Goal: Information Seeking & Learning: Learn about a topic

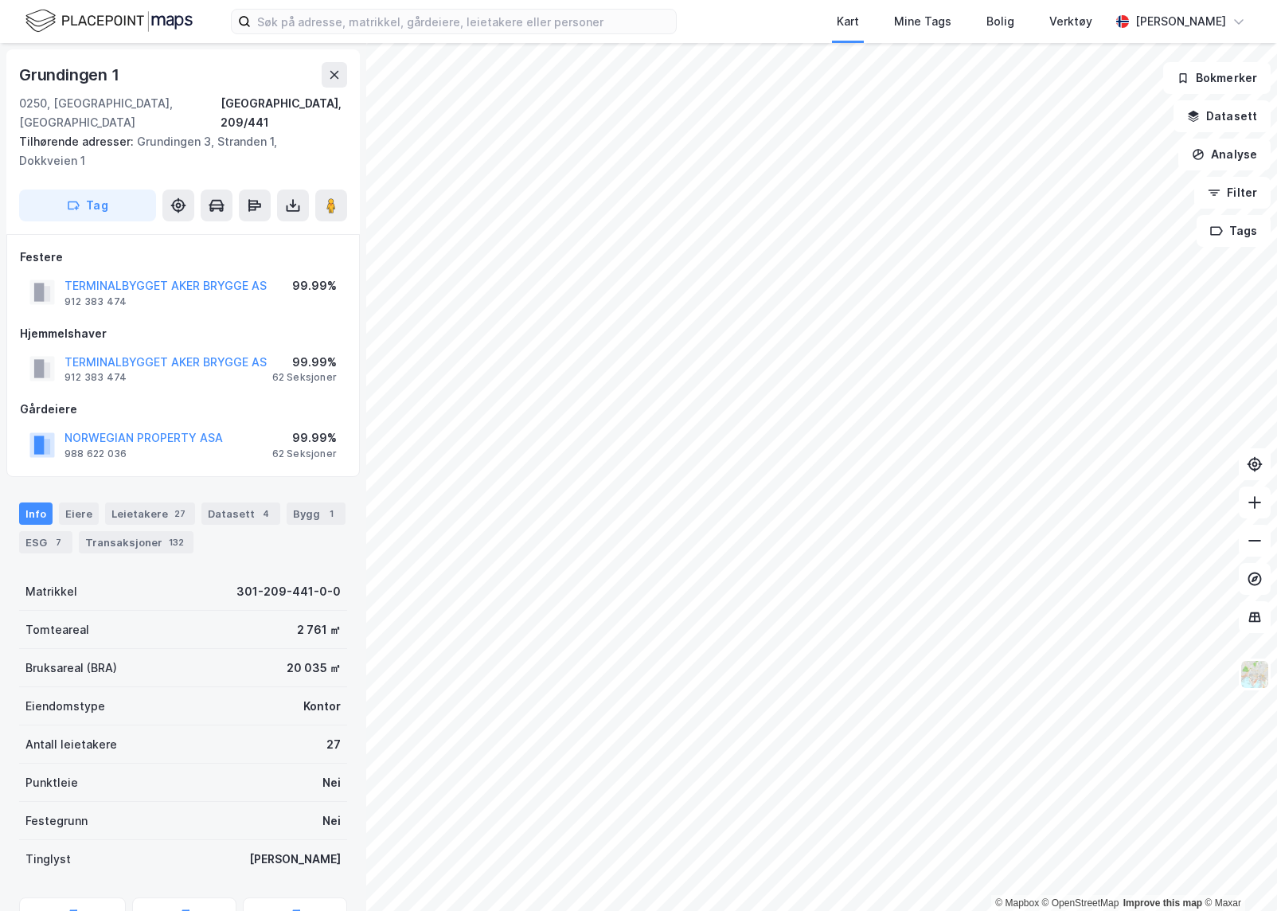
scroll to position [80, 0]
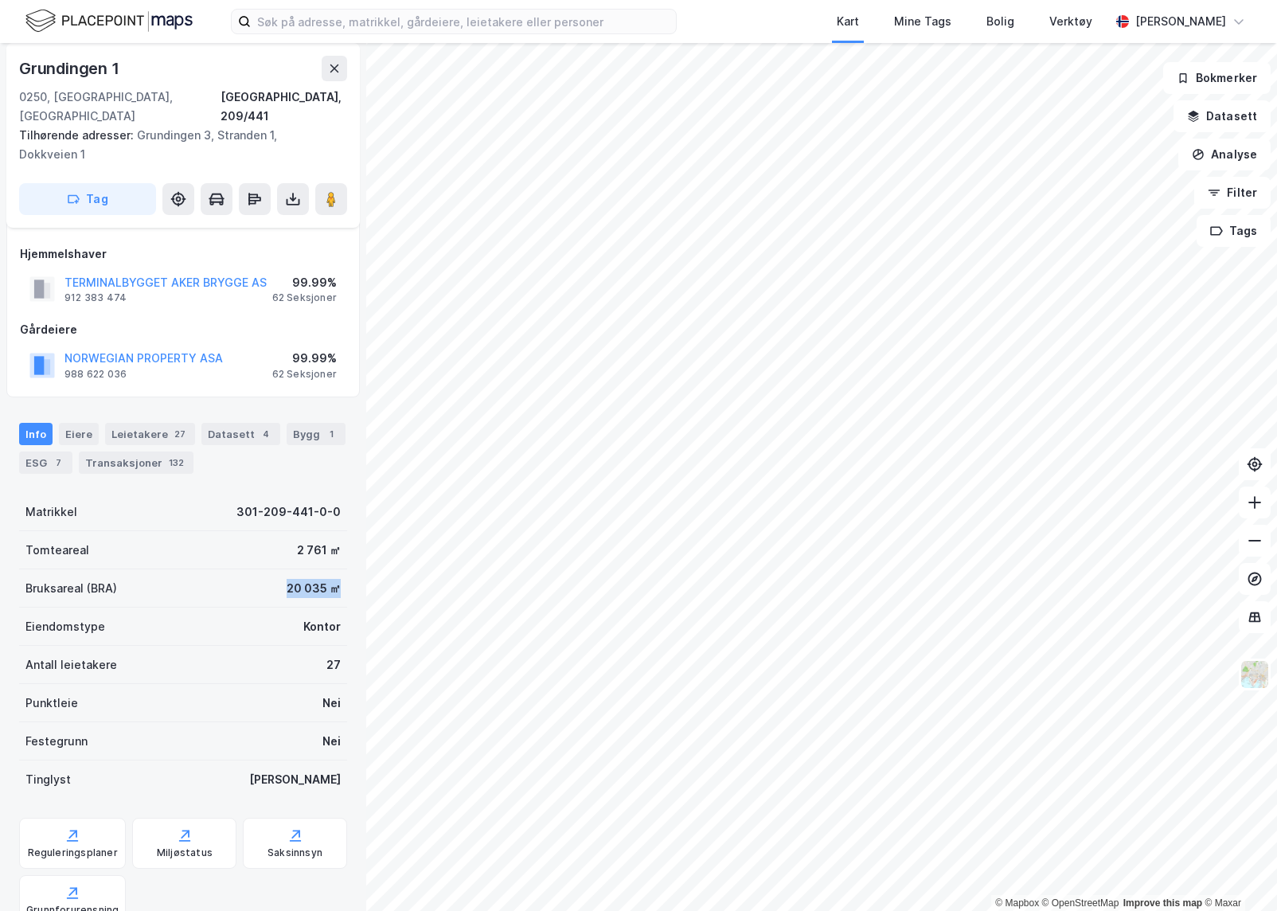
drag, startPoint x: 235, startPoint y: 565, endPoint x: 352, endPoint y: 560, distance: 117.1
click at [352, 560] on div "Grundingen 1 [GEOGRAPHIC_DATA], 209/441 Tilhørende adresser: [GEOGRAPHIC_DATA],…" at bounding box center [183, 477] width 366 height 868
drag, startPoint x: 352, startPoint y: 560, endPoint x: 197, endPoint y: 572, distance: 154.9
click at [197, 572] on div "Bruksareal (BRA) 20 035 ㎡" at bounding box center [183, 588] width 328 height 38
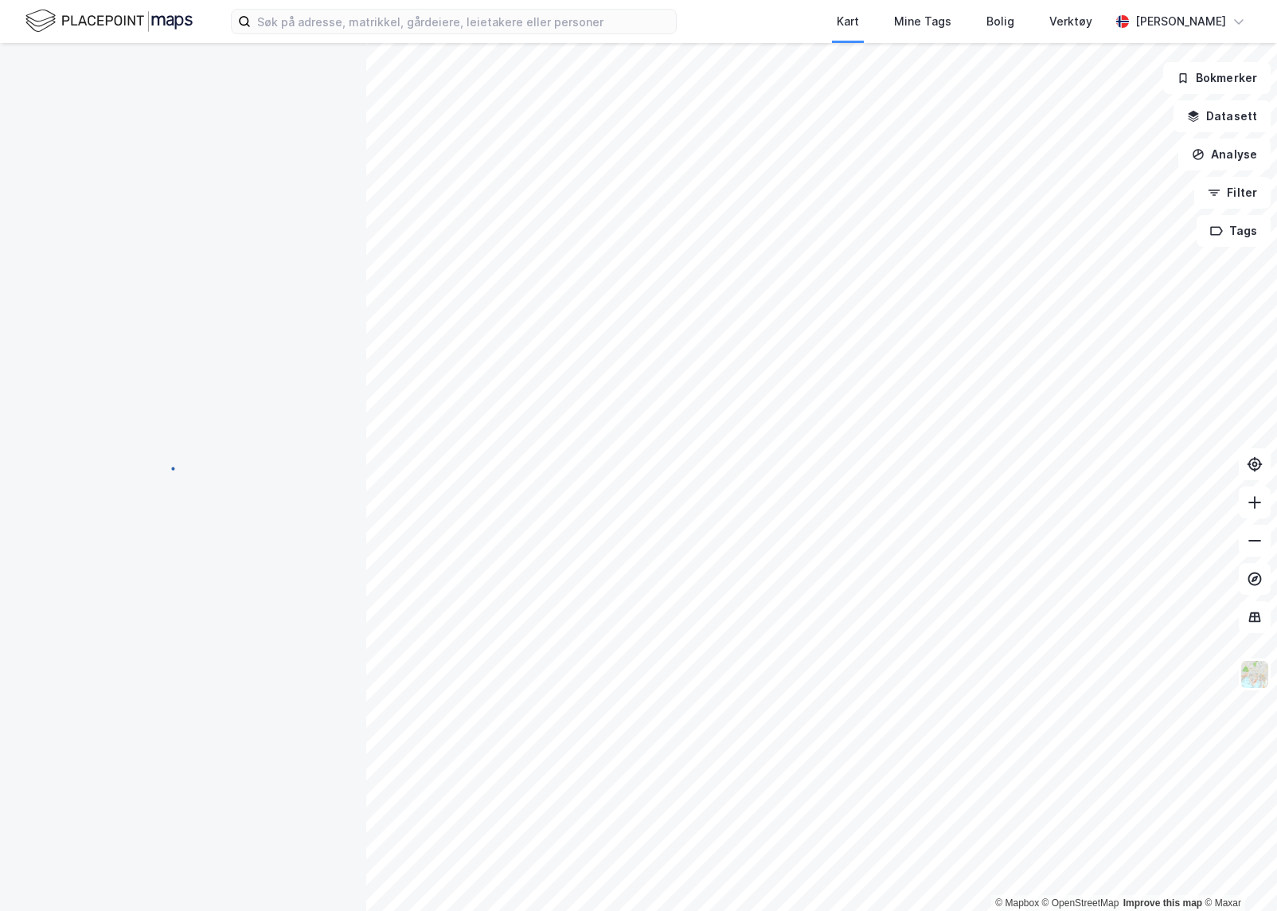
scroll to position [80, 0]
